Goal: Information Seeking & Learning: Learn about a topic

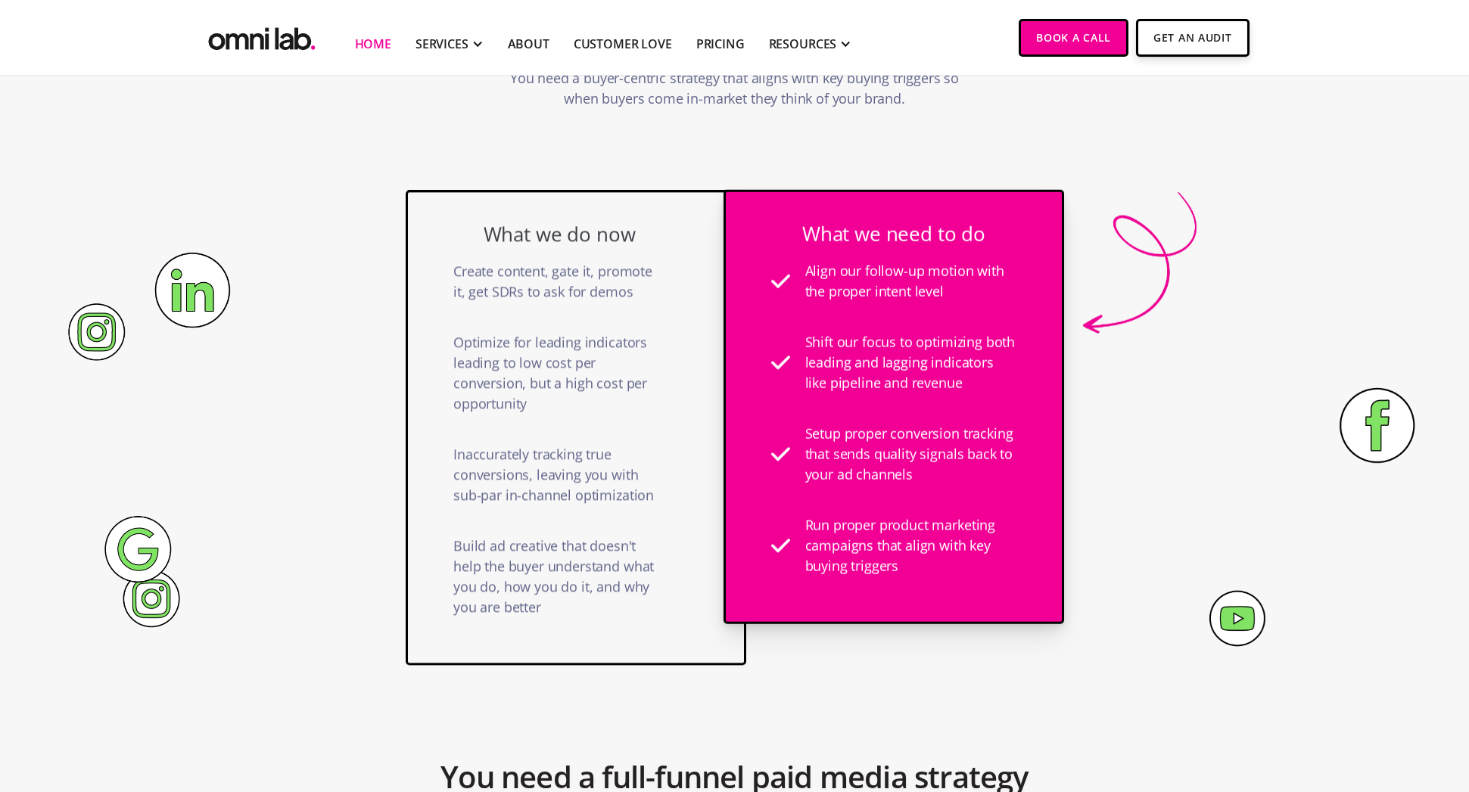
scroll to position [1135, 0]
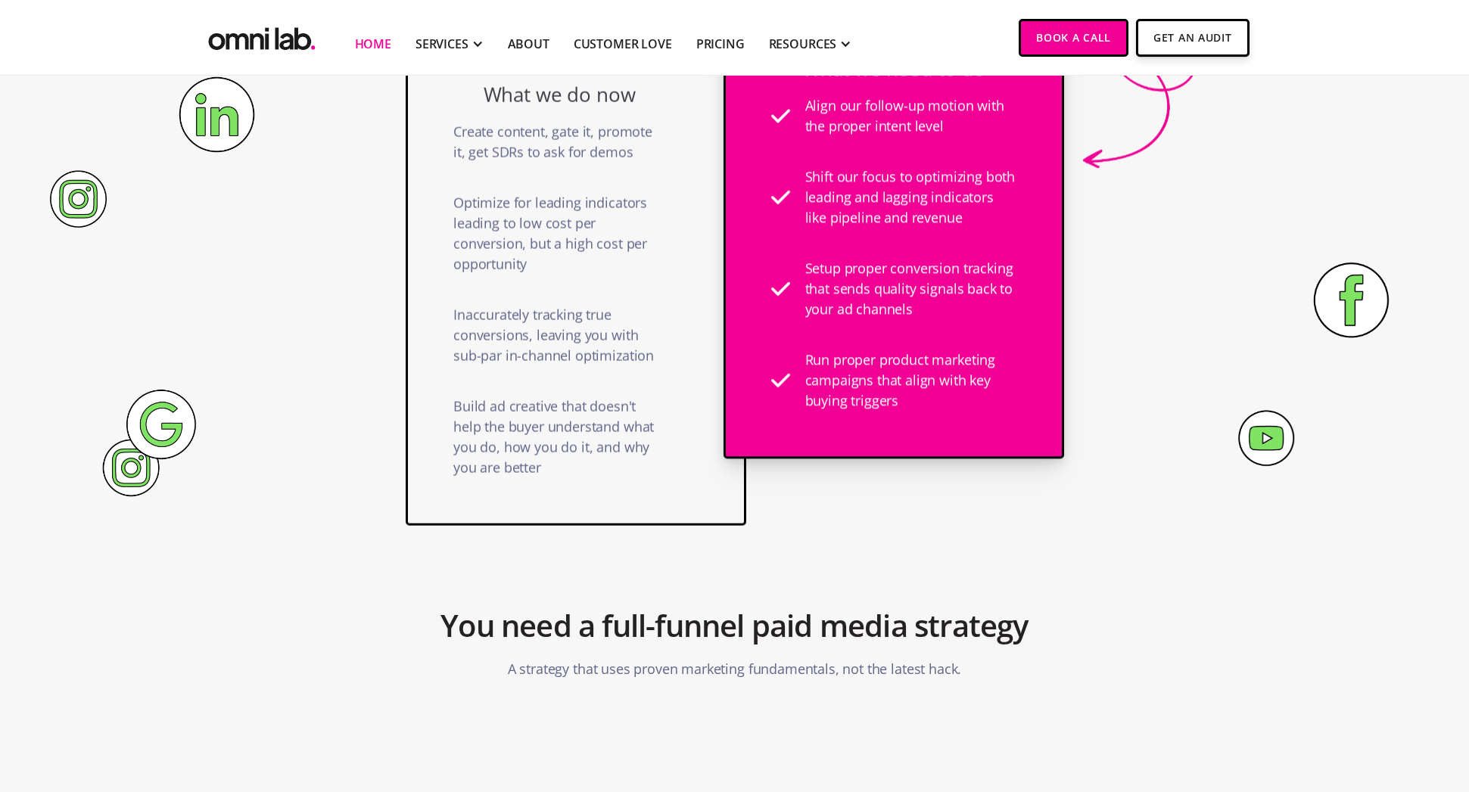
click at [662, 506] on div "What we do now Create content, gate it, promote it, get SDRs to ask for demos O…" at bounding box center [576, 287] width 341 height 475
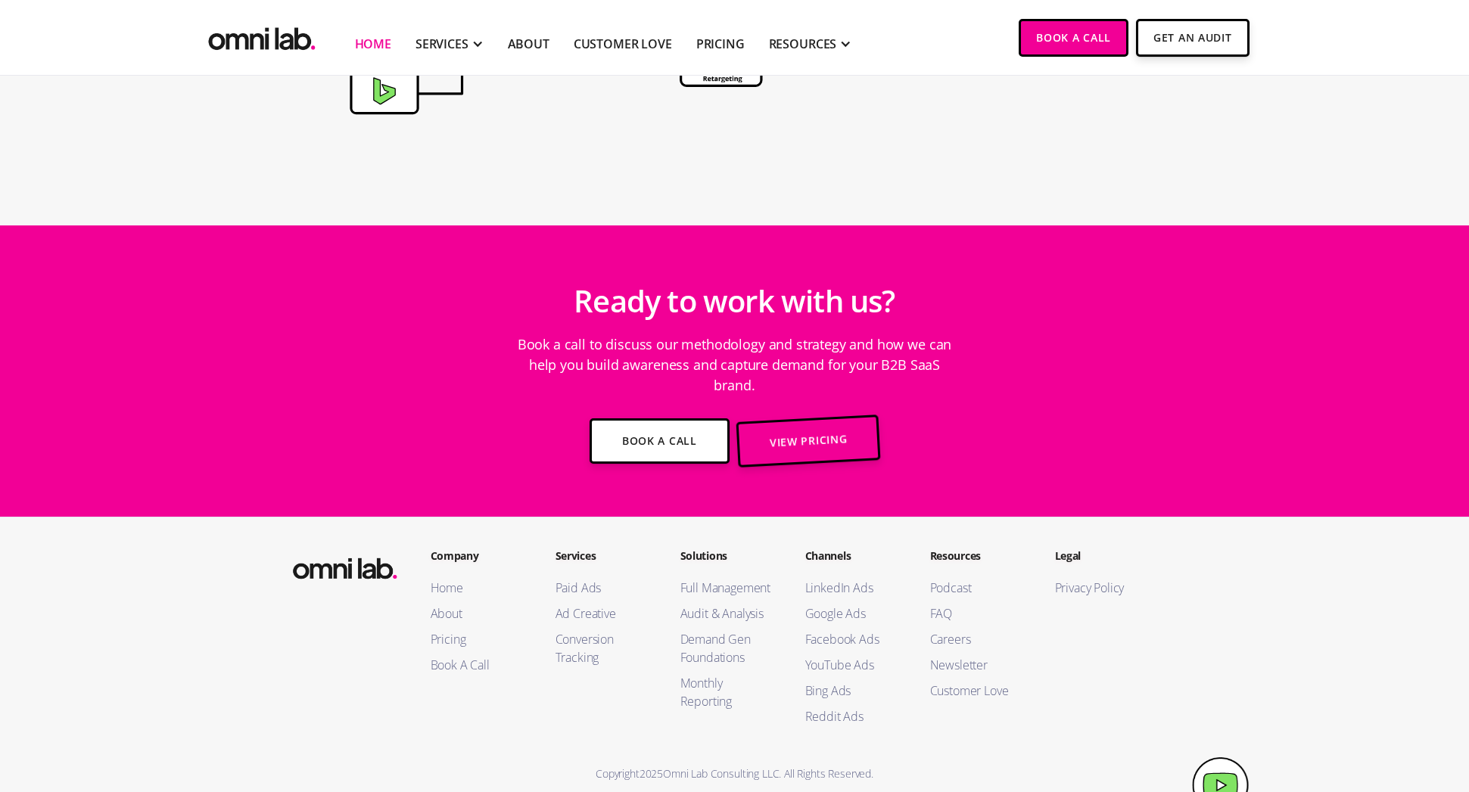
scroll to position [5311, 0]
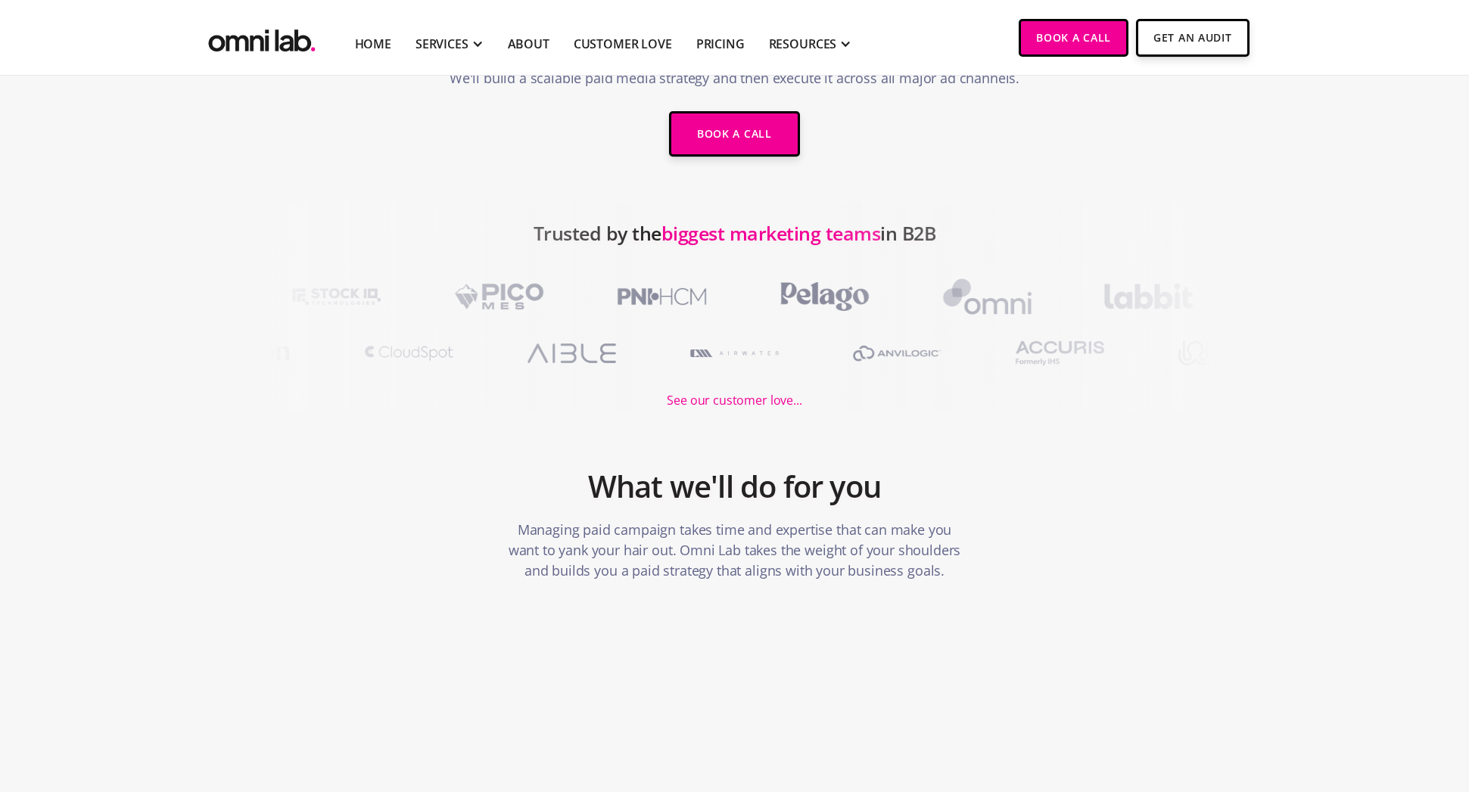
scroll to position [227, 0]
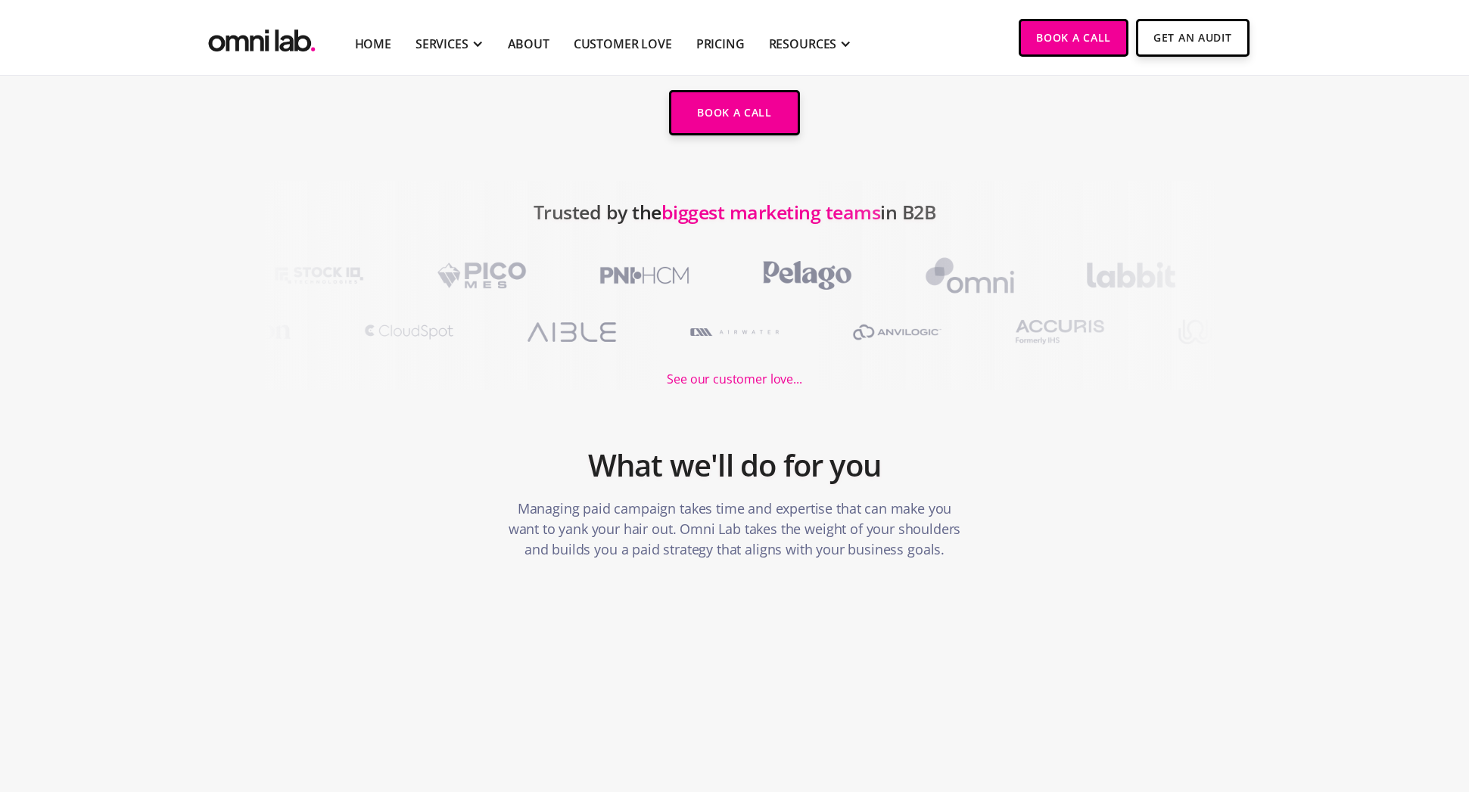
click at [768, 386] on section "What we'll do for you Managing paid campaign takes time and expertise that can …" at bounding box center [734, 479] width 1469 height 254
click at [752, 381] on section "What we'll do for you Managing paid campaign takes time and expertise that can …" at bounding box center [734, 479] width 1469 height 254
click at [681, 380] on section "What we'll do for you Managing paid campaign takes time and expertise that can …" at bounding box center [734, 479] width 1469 height 254
drag, startPoint x: 689, startPoint y: 377, endPoint x: 695, endPoint y: 364, distance: 14.2
click at [690, 377] on section "What we'll do for you Managing paid campaign takes time and expertise that can …" at bounding box center [734, 479] width 1469 height 254
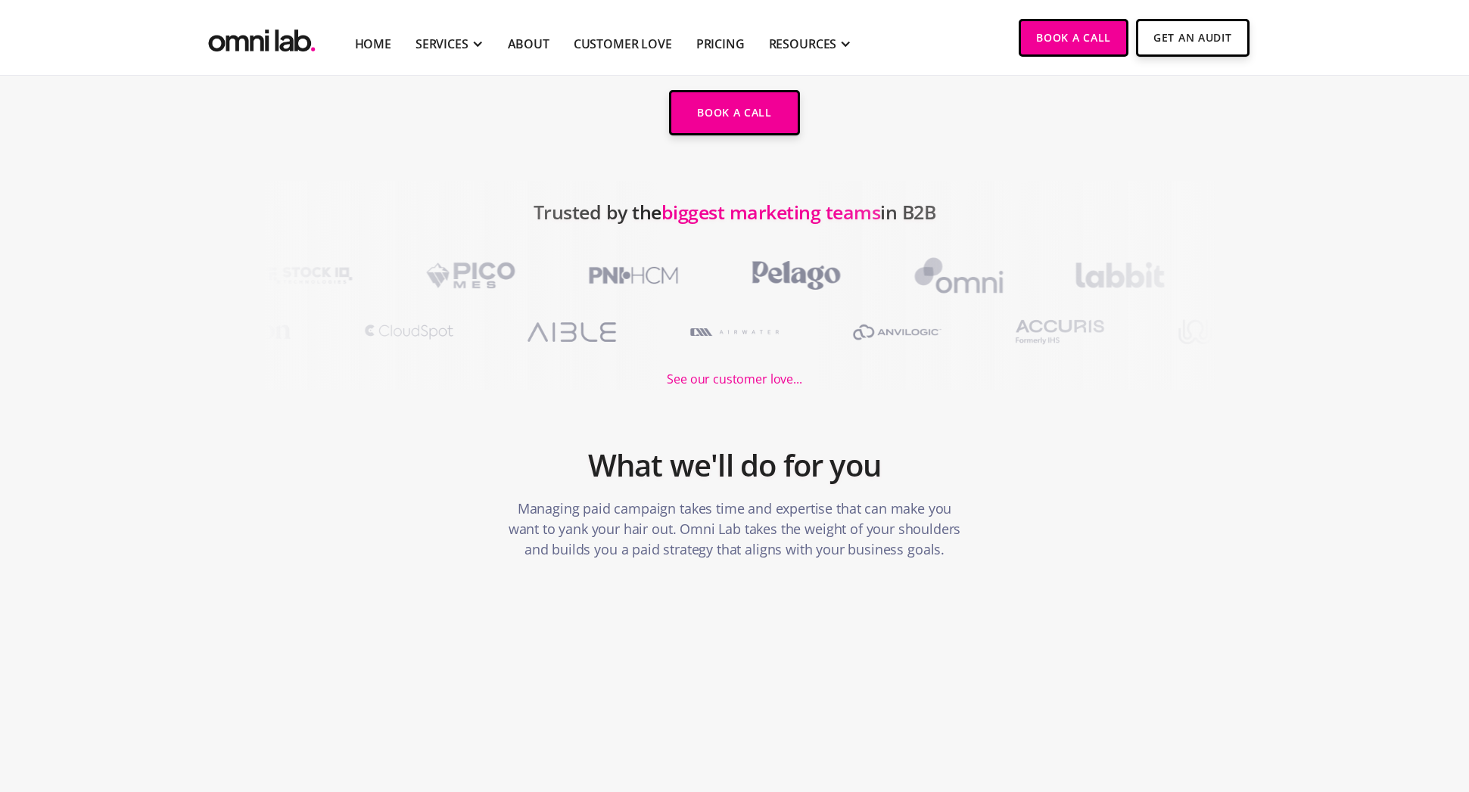
click at [638, 335] on img at bounding box center [572, 332] width 132 height 44
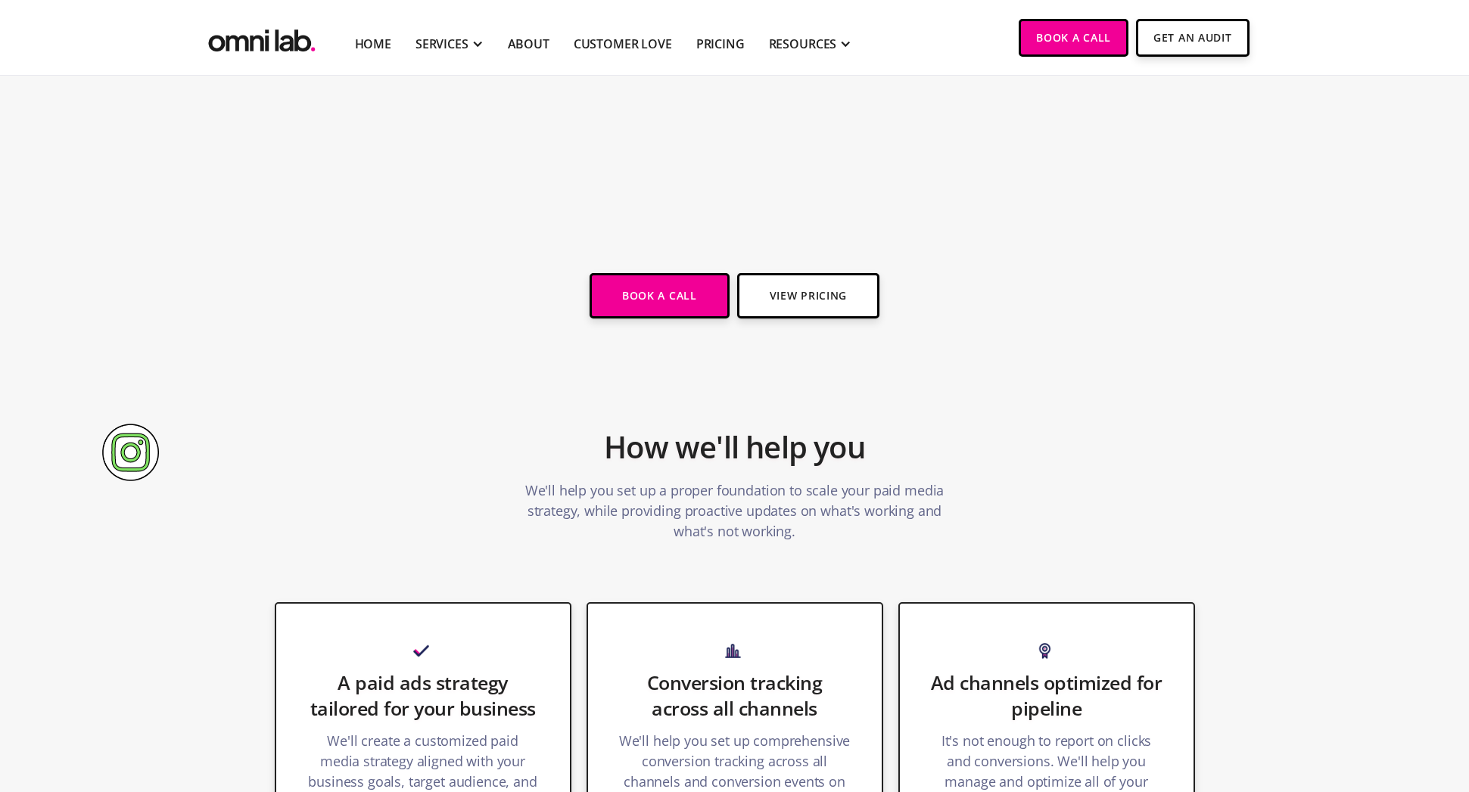
scroll to position [1211, 0]
